Goal: Entertainment & Leisure: Consume media (video, audio)

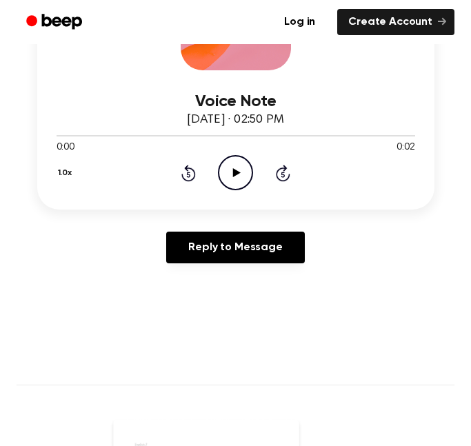
scroll to position [307, 0]
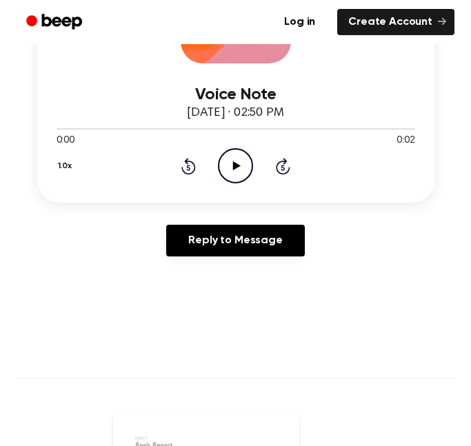
click at [237, 165] on icon at bounding box center [237, 165] width 8 height 9
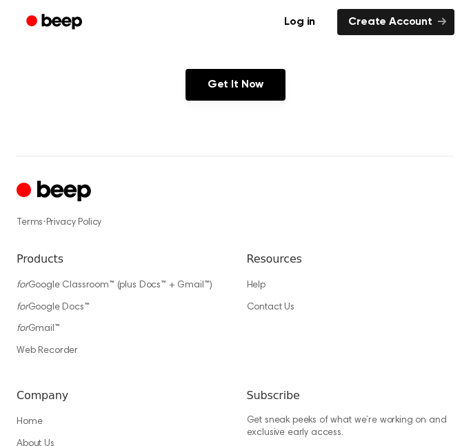
scroll to position [1115, 0]
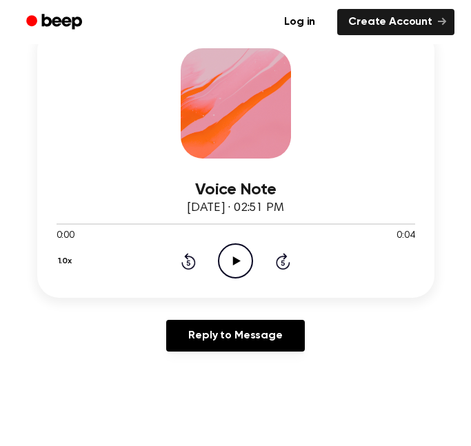
scroll to position [218, 0]
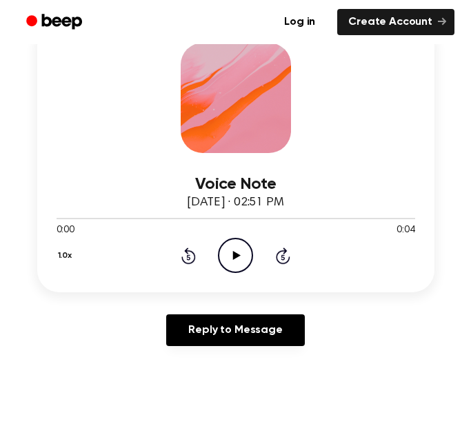
click at [231, 252] on icon "Play Audio" at bounding box center [235, 255] width 35 height 35
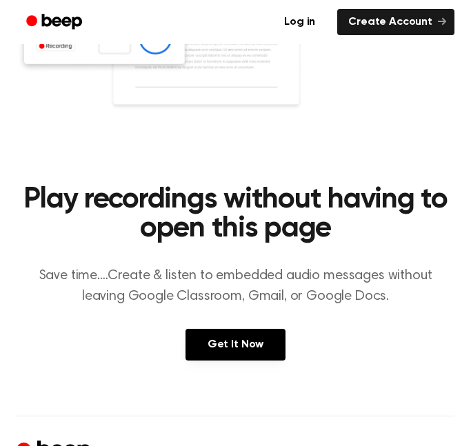
scroll to position [0, 0]
